Goal: Unclear

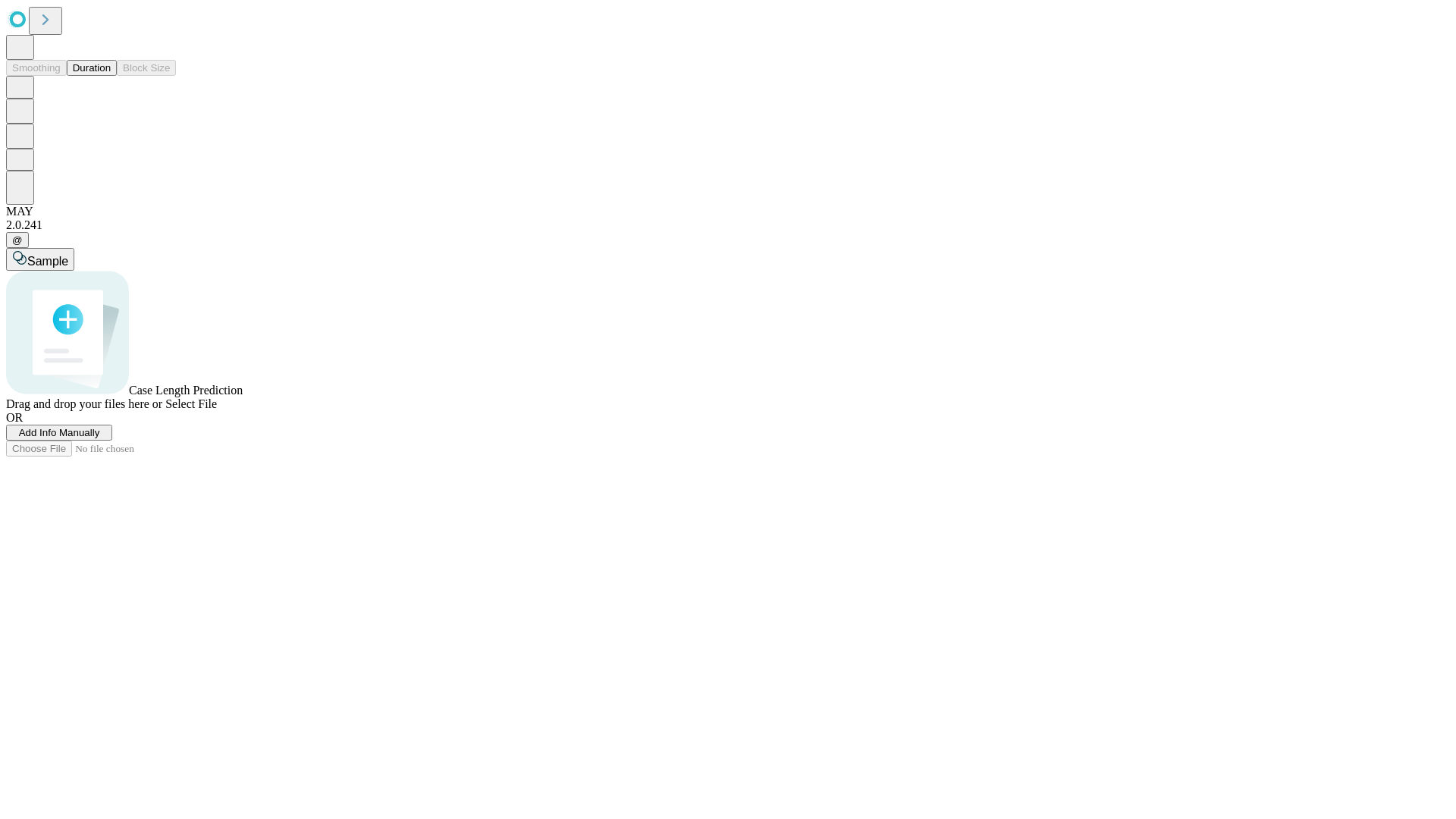
click at [111, 76] on button "Duration" at bounding box center [91, 67] width 50 height 16
click at [217, 410] on span "Select File" at bounding box center [191, 403] width 52 height 13
